Goal: Task Accomplishment & Management: Manage account settings

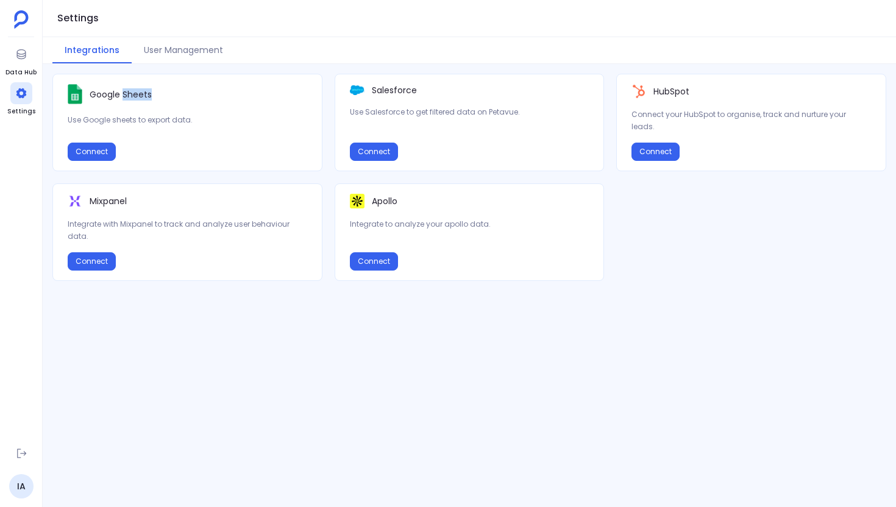
drag, startPoint x: 124, startPoint y: 96, endPoint x: 166, endPoint y: 95, distance: 42.7
click at [166, 96] on div "Google Sheets" at bounding box center [188, 94] width 240 height 20
click at [166, 95] on div "Google Sheets" at bounding box center [188, 94] width 240 height 20
click at [181, 54] on button "User Management" at bounding box center [184, 50] width 104 height 26
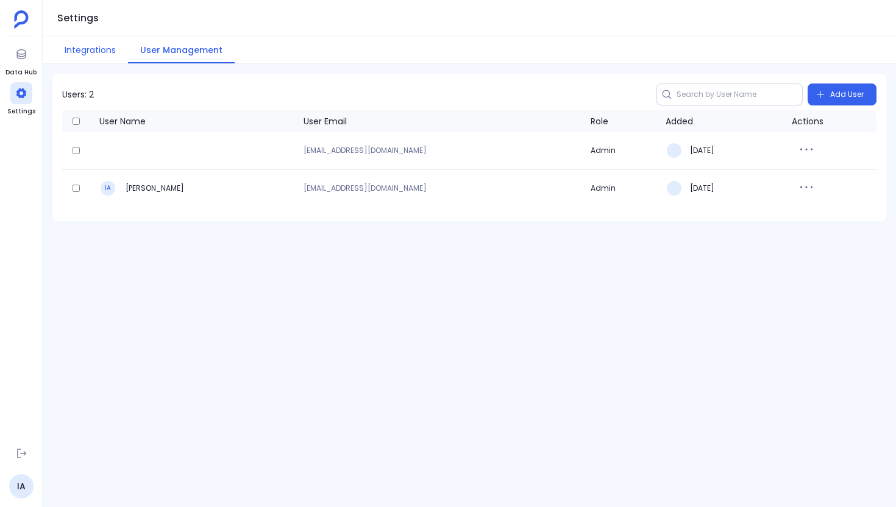
click at [98, 54] on button "Integrations" at bounding box center [90, 50] width 76 height 26
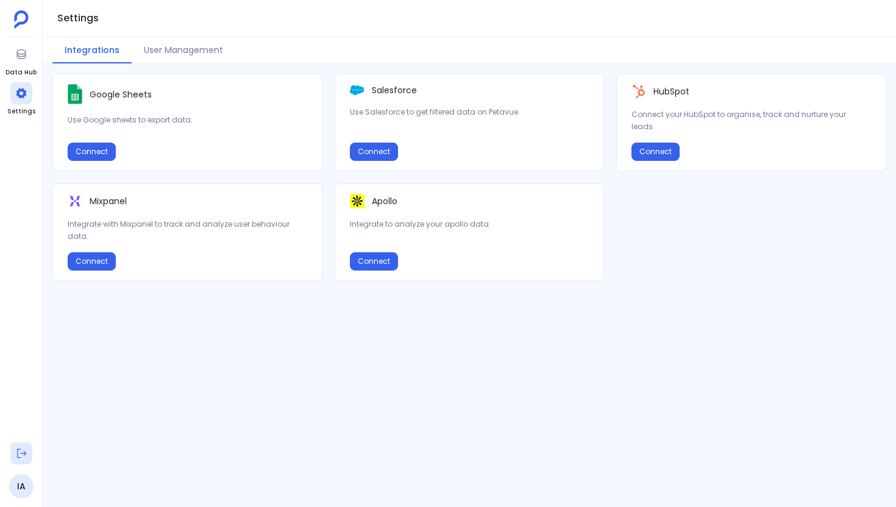
click at [21, 457] on icon at bounding box center [21, 453] width 12 height 12
